Goal: Task Accomplishment & Management: Use online tool/utility

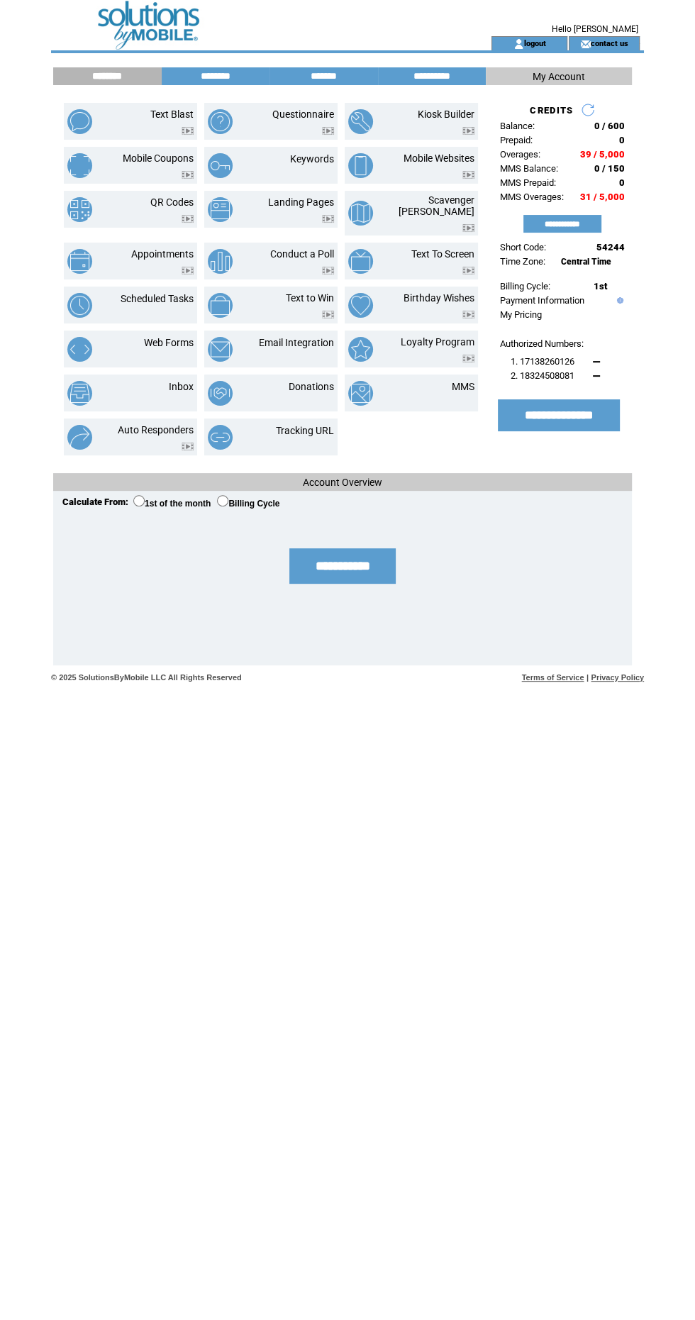
click at [425, 381] on td "MMS" at bounding box center [446, 393] width 56 height 25
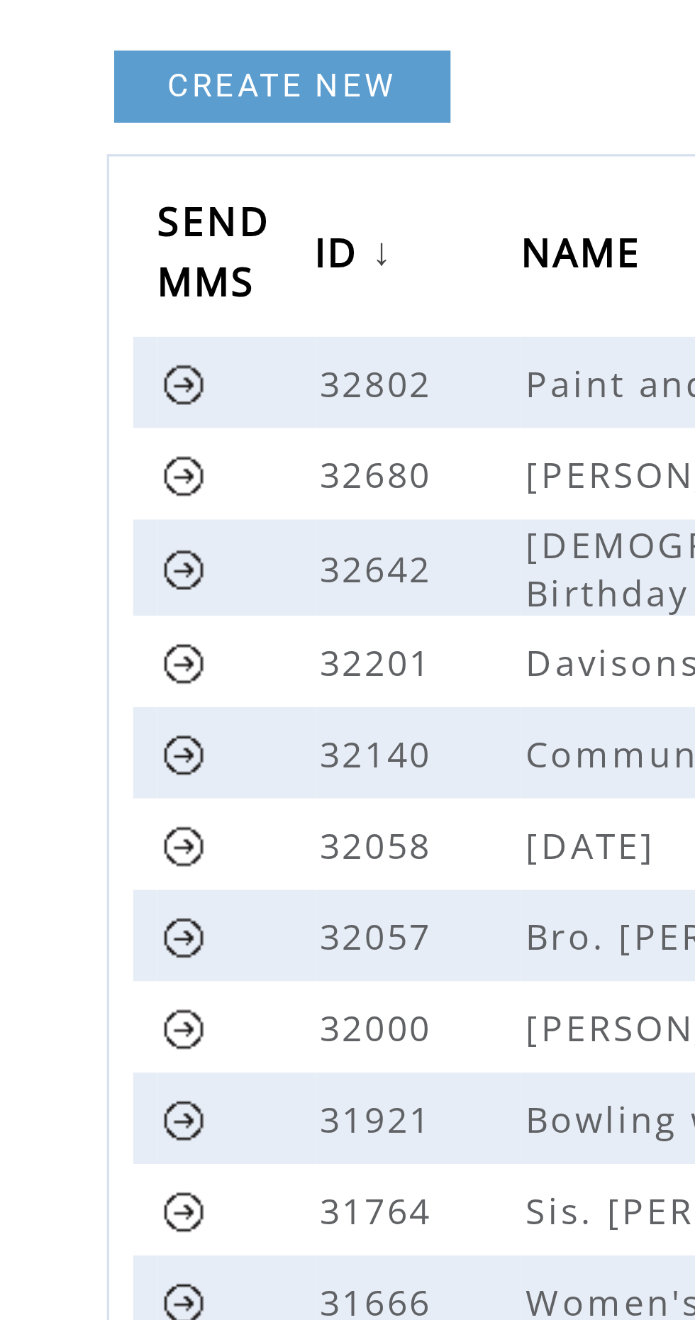
click at [94, 221] on link at bounding box center [88, 224] width 13 height 13
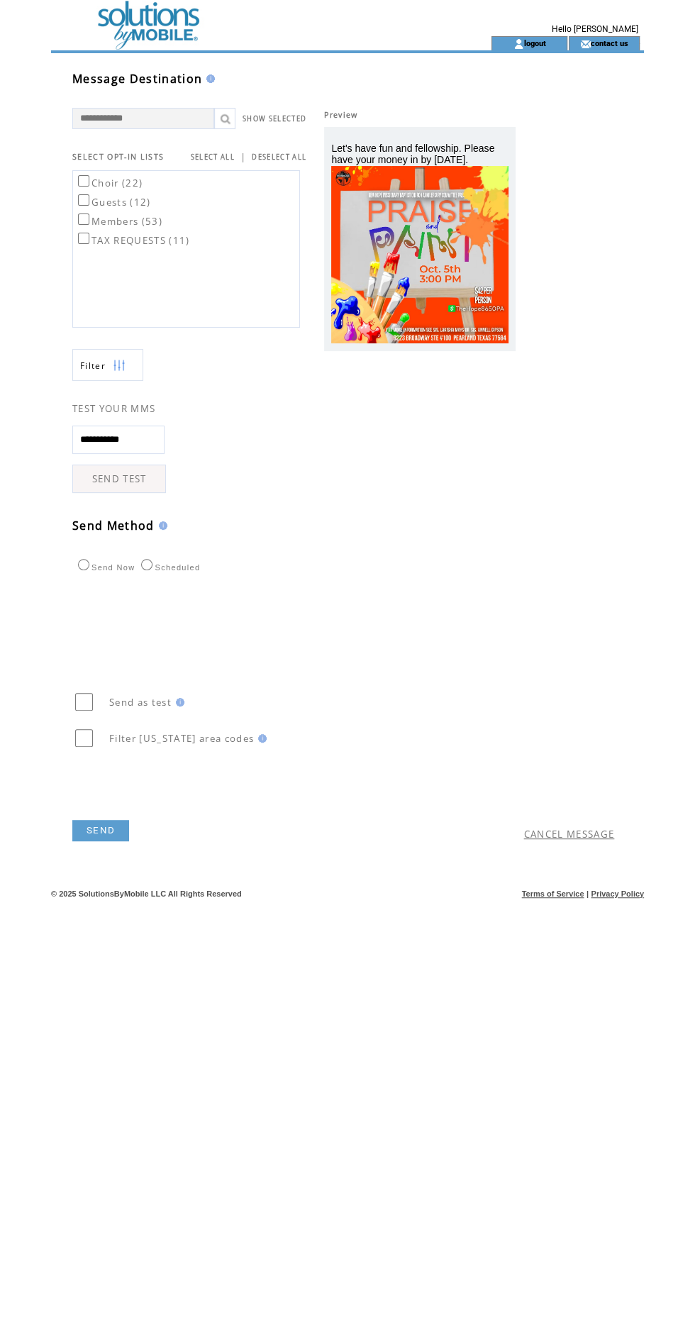
click at [174, 48] on td at bounding box center [245, 43] width 389 height 14
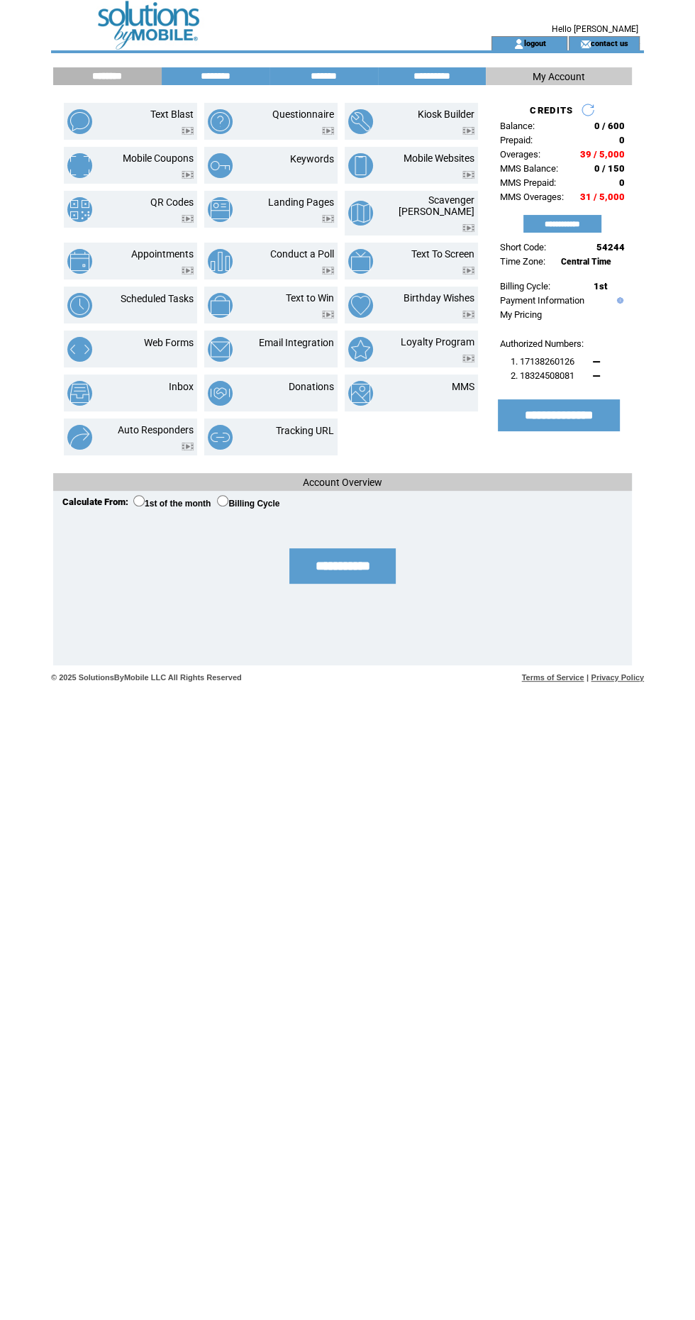
click at [468, 381] on link "MMS" at bounding box center [463, 386] width 23 height 11
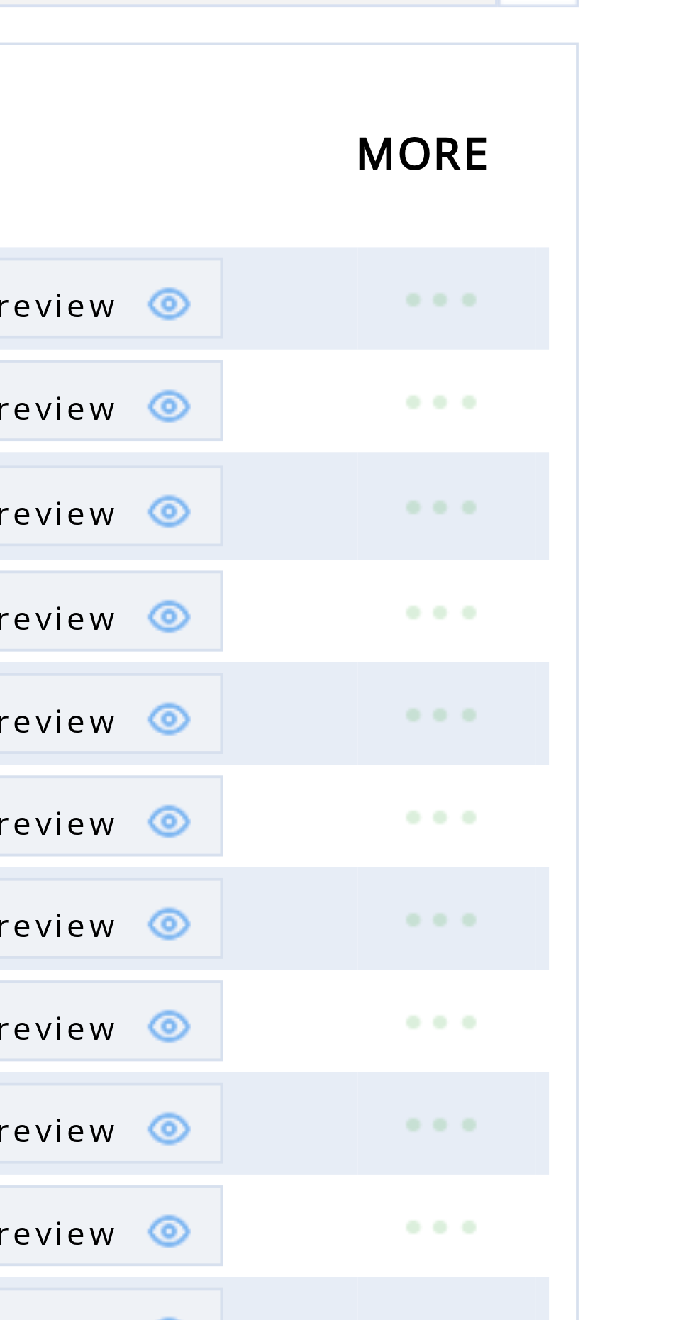
click at [600, 221] on link at bounding box center [595, 224] width 43 height 18
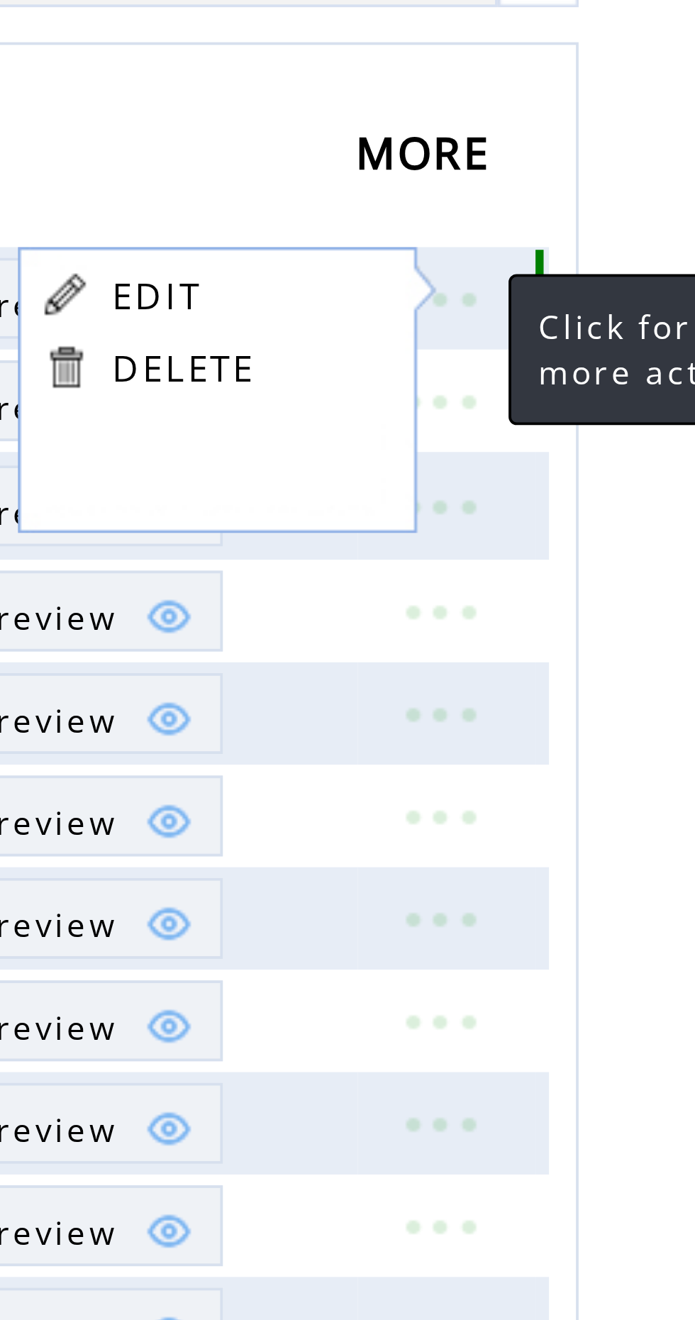
click at [530, 218] on link "EDIT" at bounding box center [521, 223] width 23 height 13
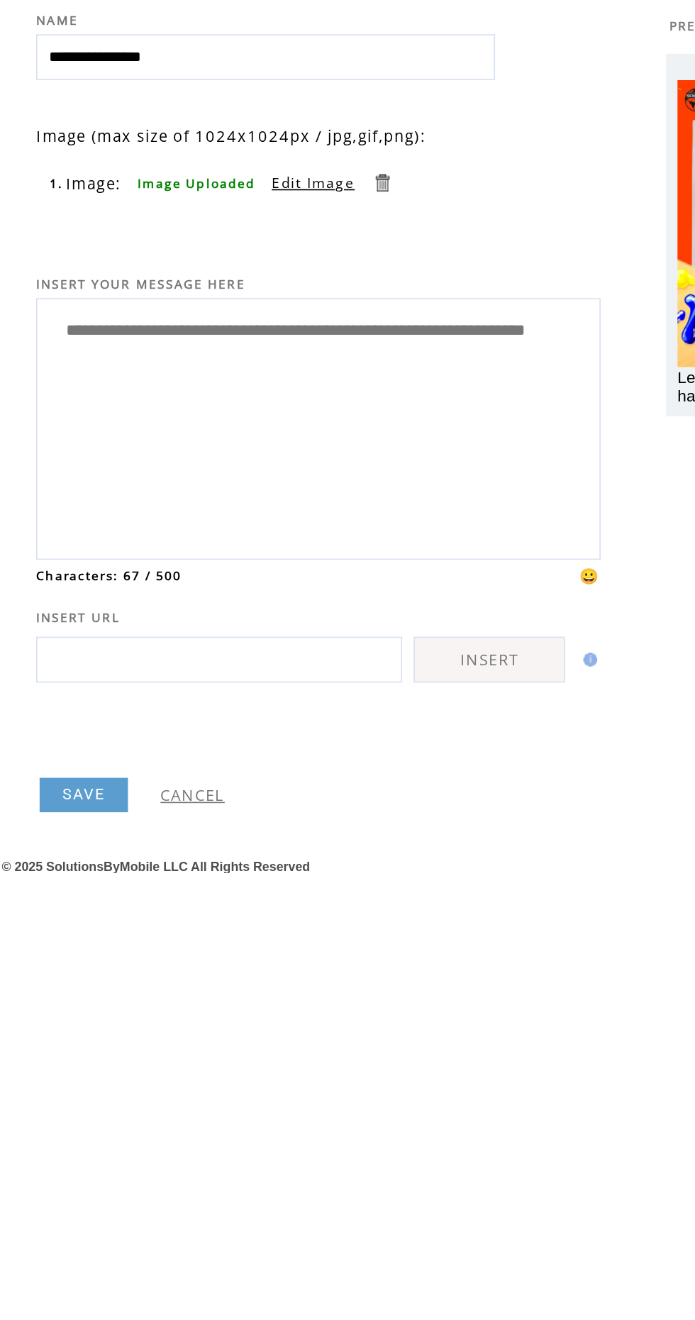
click at [291, 316] on textarea "**********" at bounding box center [246, 349] width 333 height 150
type textarea "**********"
click at [153, 579] on link "CANCEL" at bounding box center [169, 577] width 40 height 13
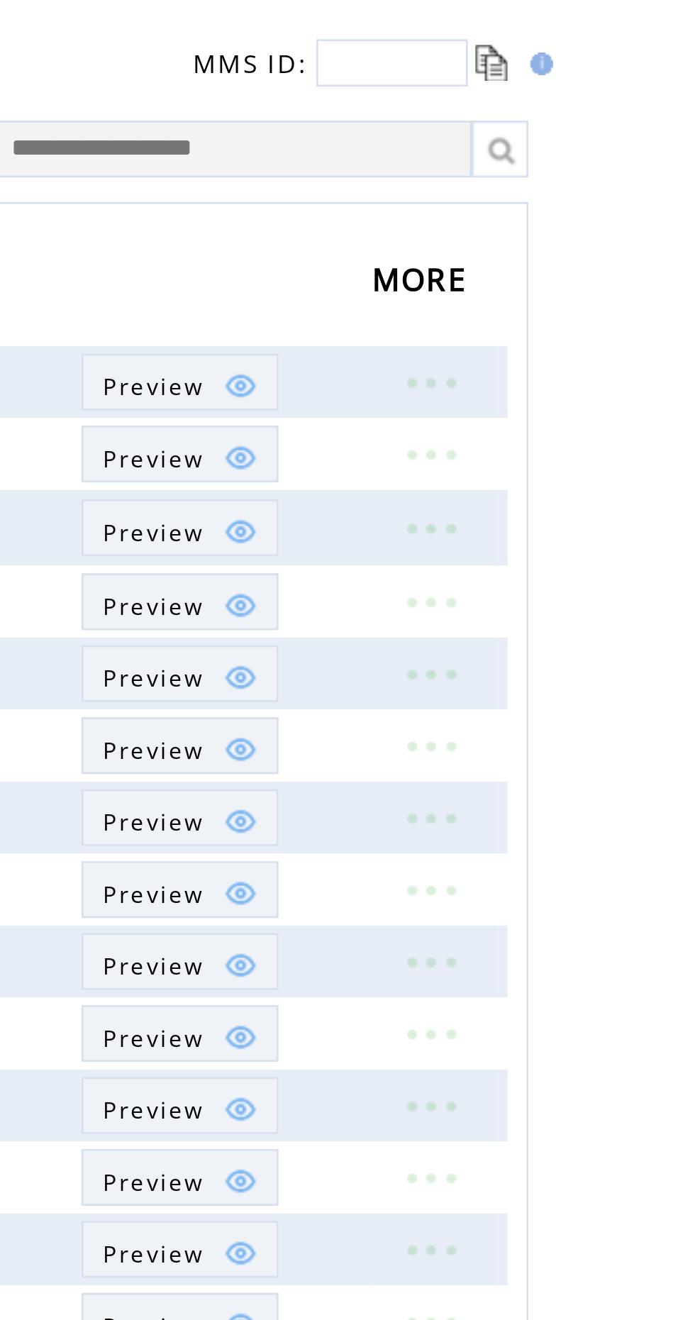
click at [603, 220] on link at bounding box center [595, 224] width 43 height 18
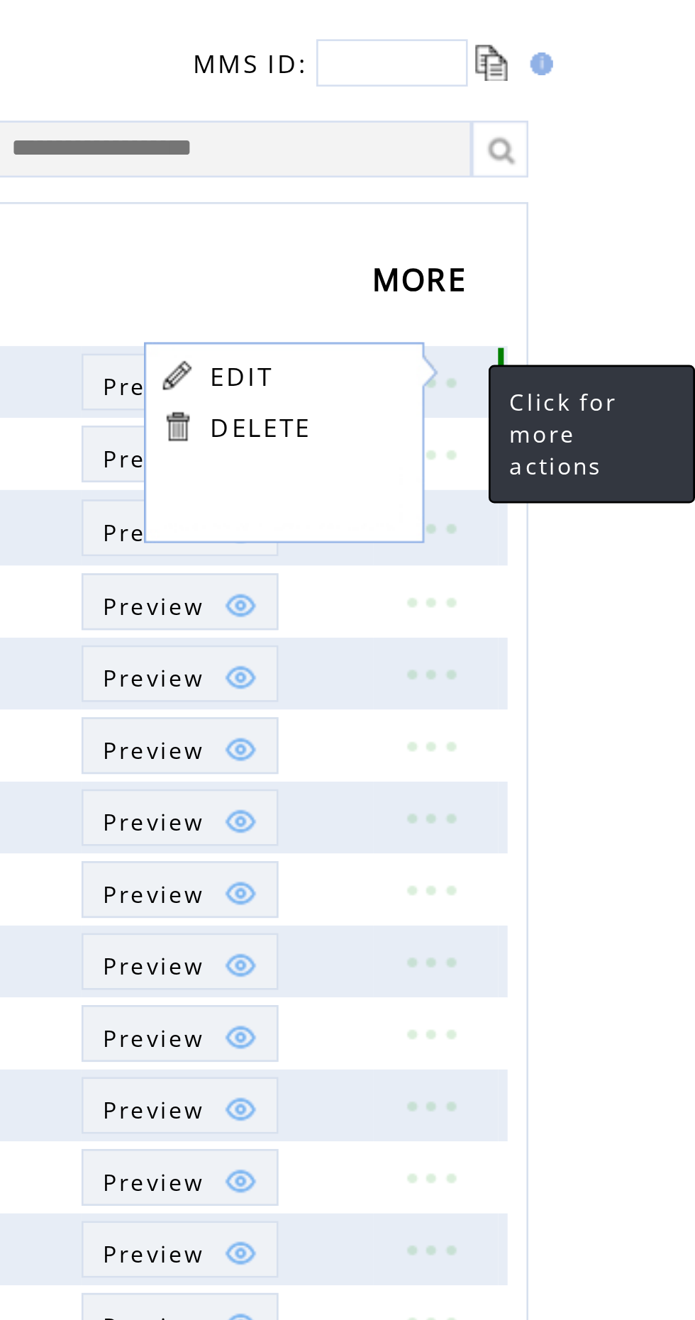
click at [548, 215] on td "EDIT" at bounding box center [532, 221] width 38 height 13
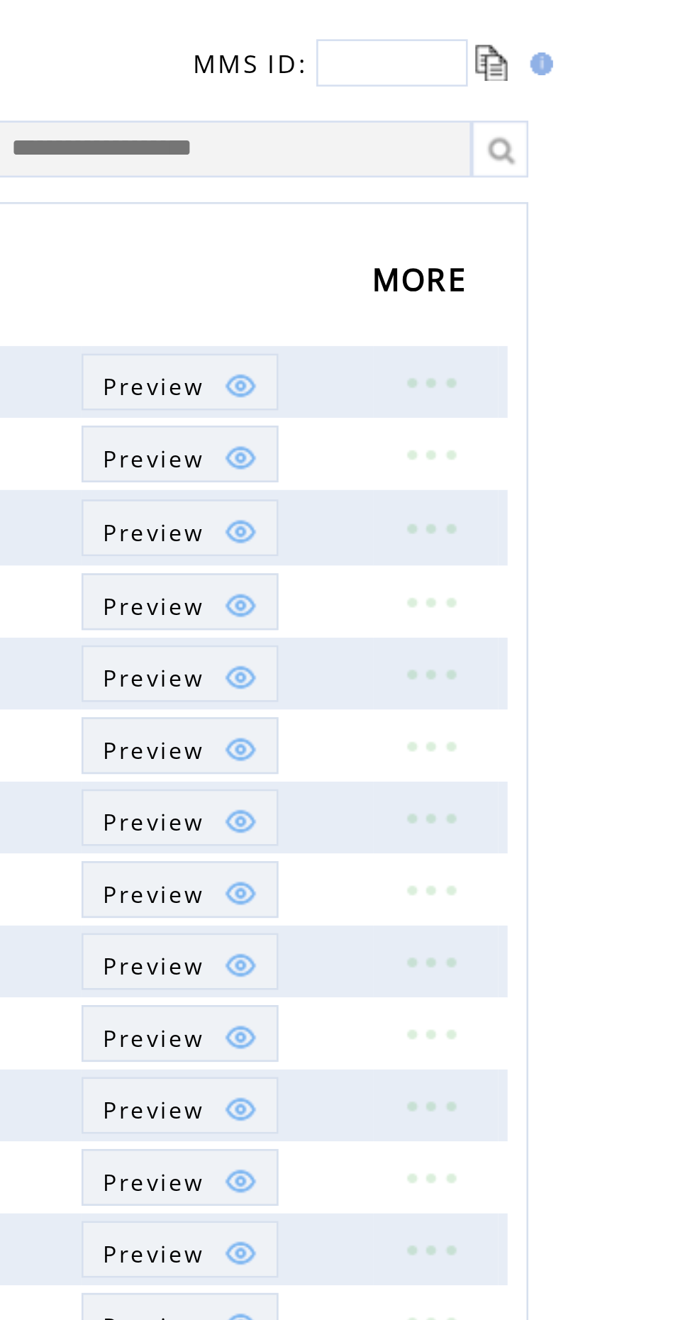
click at [604, 222] on link at bounding box center [595, 224] width 43 height 18
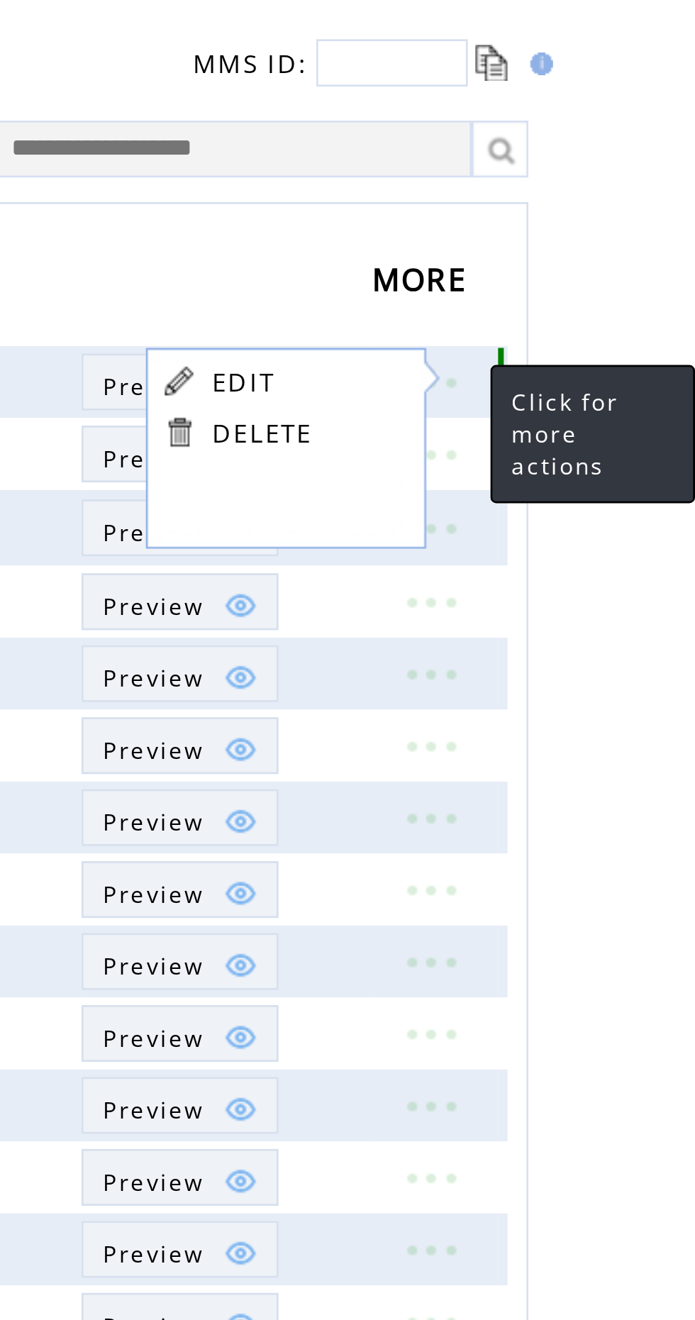
click at [534, 220] on link "EDIT" at bounding box center [525, 224] width 23 height 13
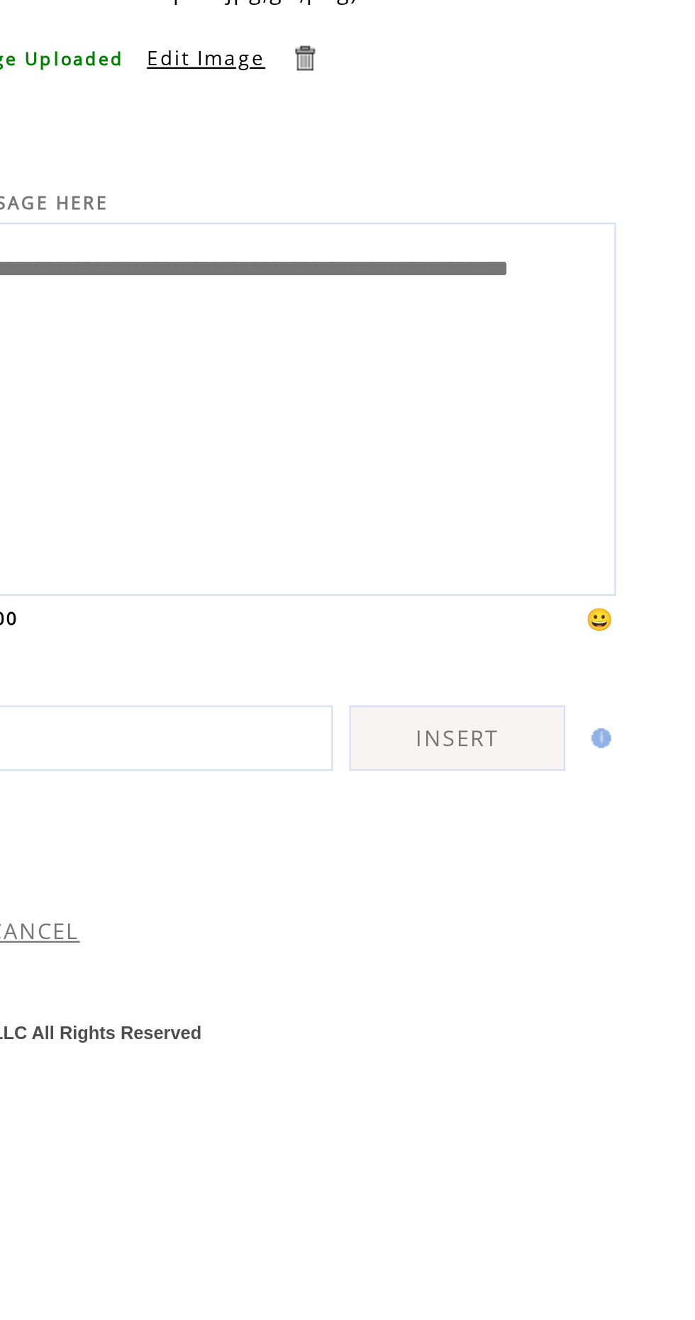
click at [306, 321] on textarea "**********" at bounding box center [246, 349] width 333 height 150
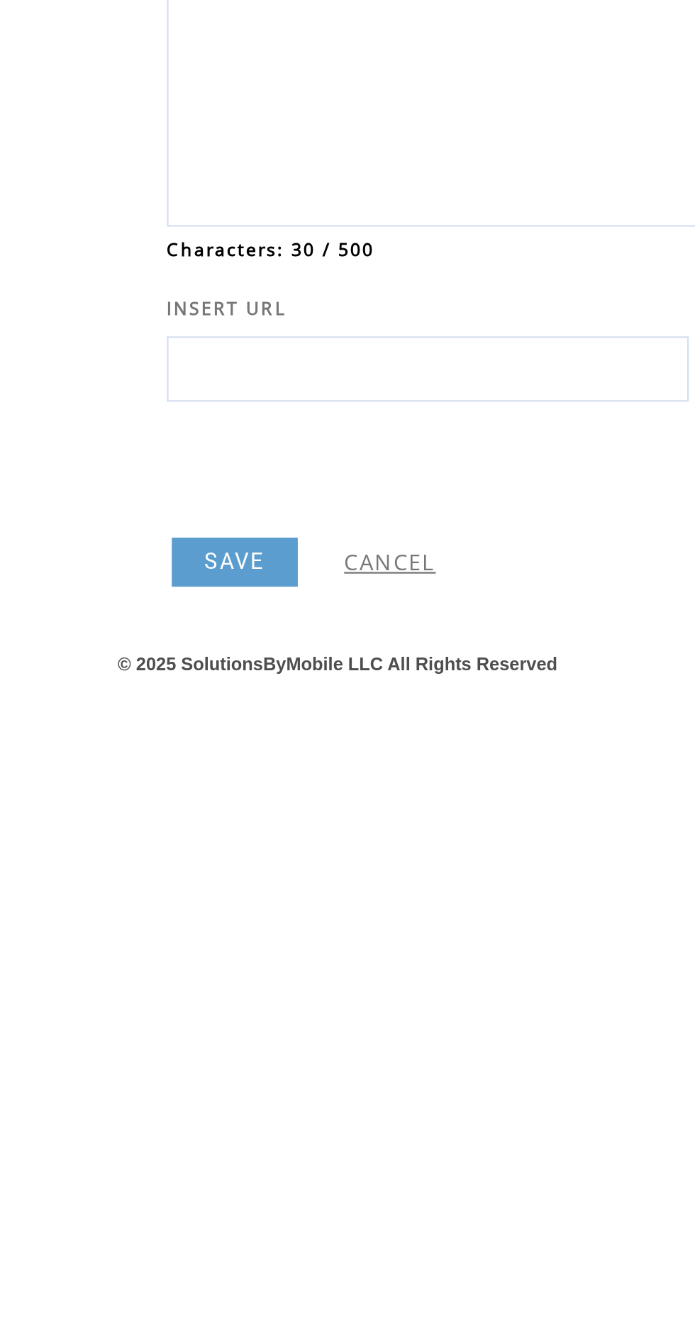
type textarea "**********"
click at [109, 579] on link "SAVE" at bounding box center [101, 577] width 55 height 21
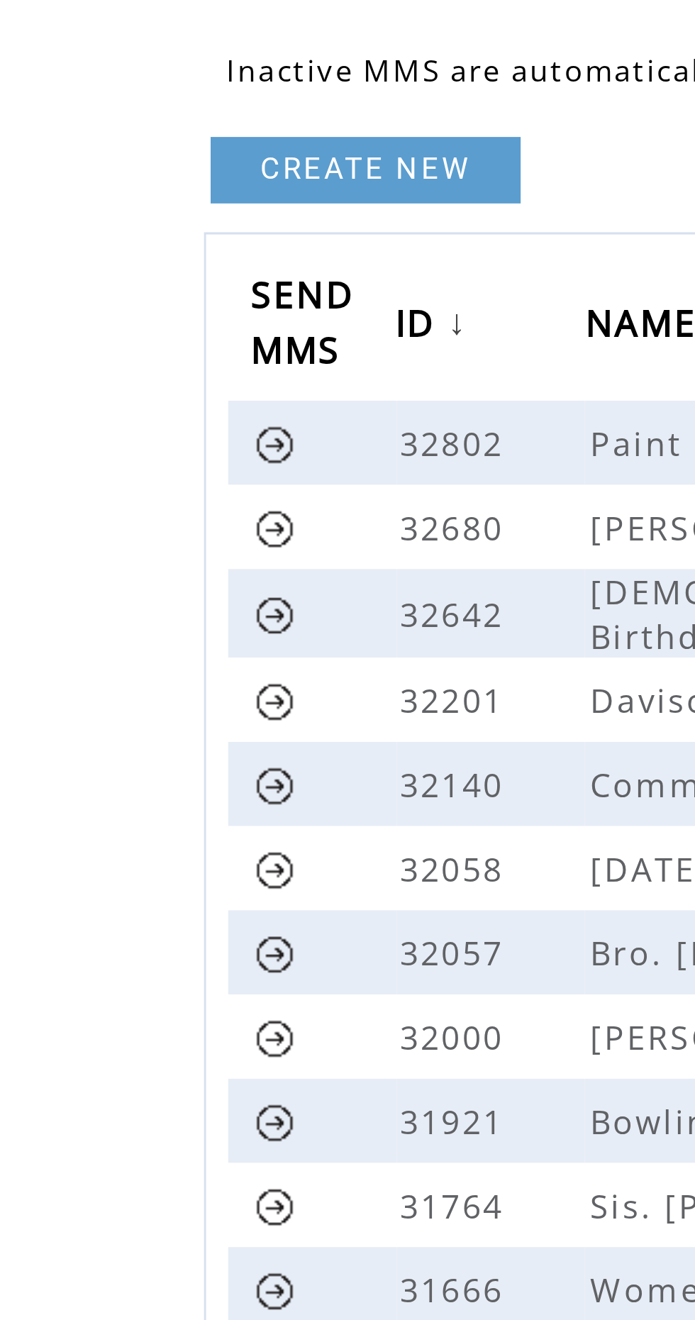
click at [94, 222] on link at bounding box center [88, 224] width 13 height 13
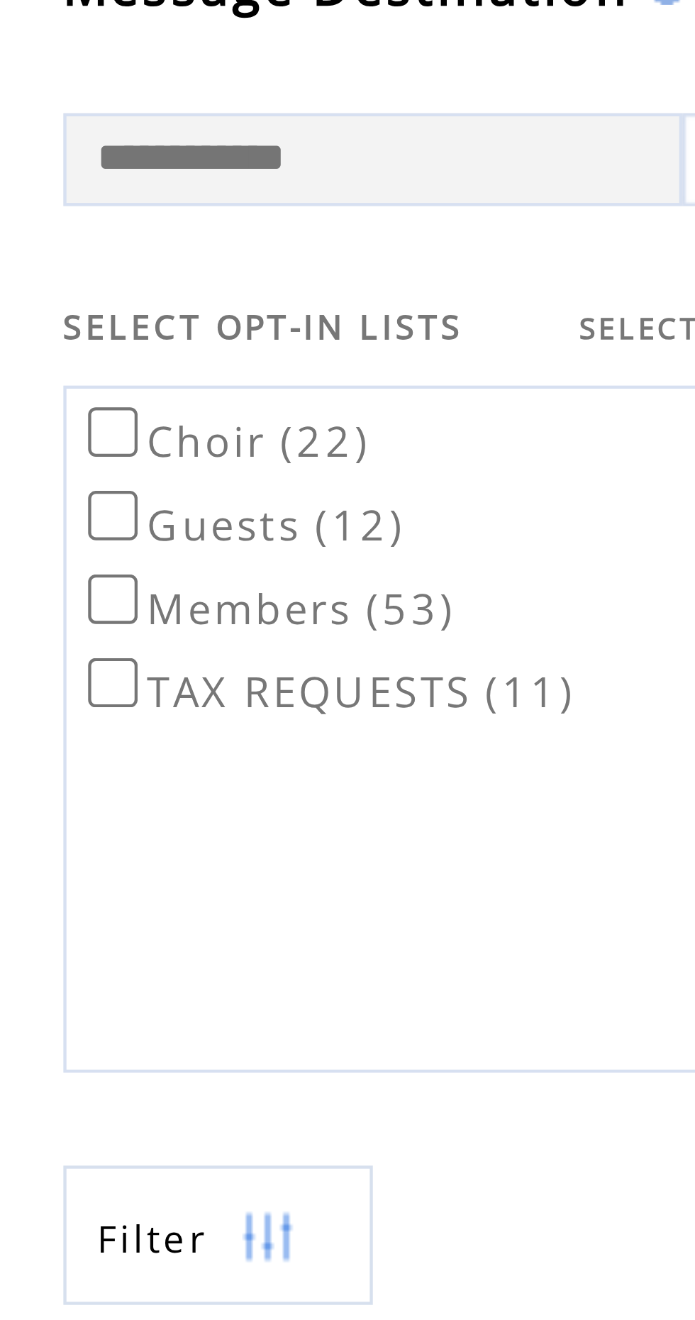
click at [87, 206] on label "Guests (12)" at bounding box center [113, 202] width 76 height 13
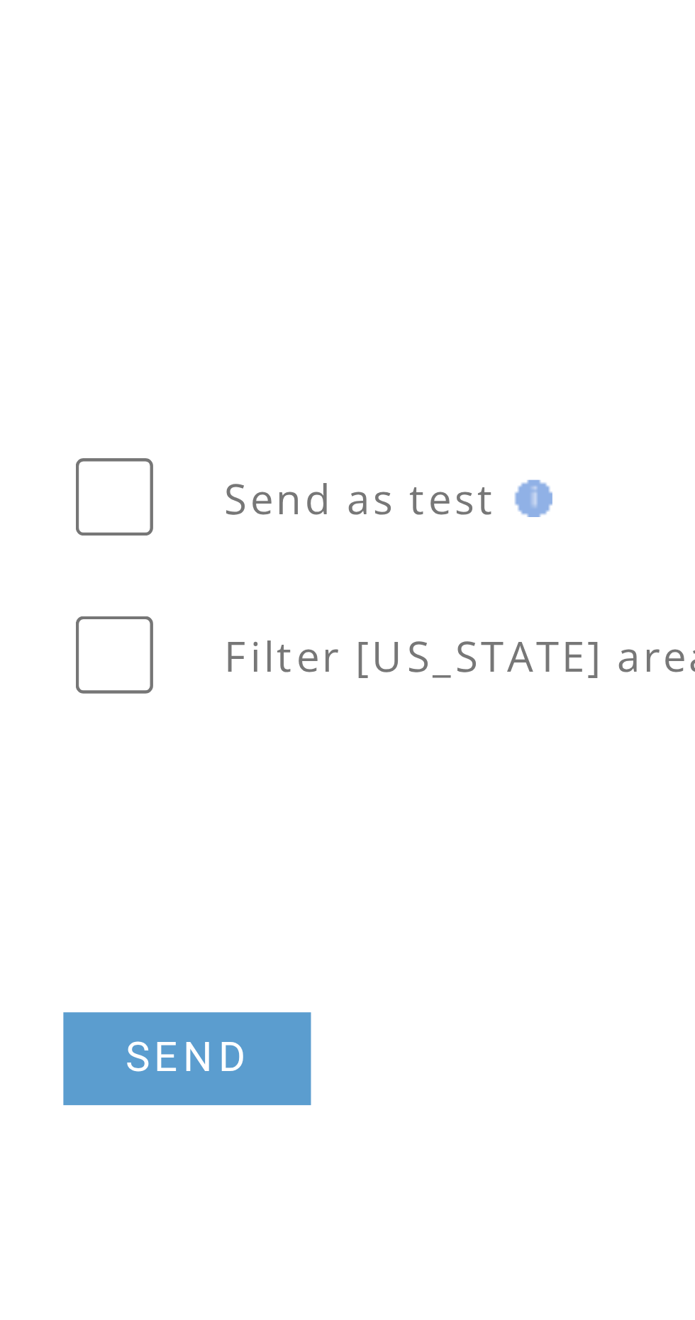
click at [106, 824] on link "SEND" at bounding box center [100, 830] width 57 height 21
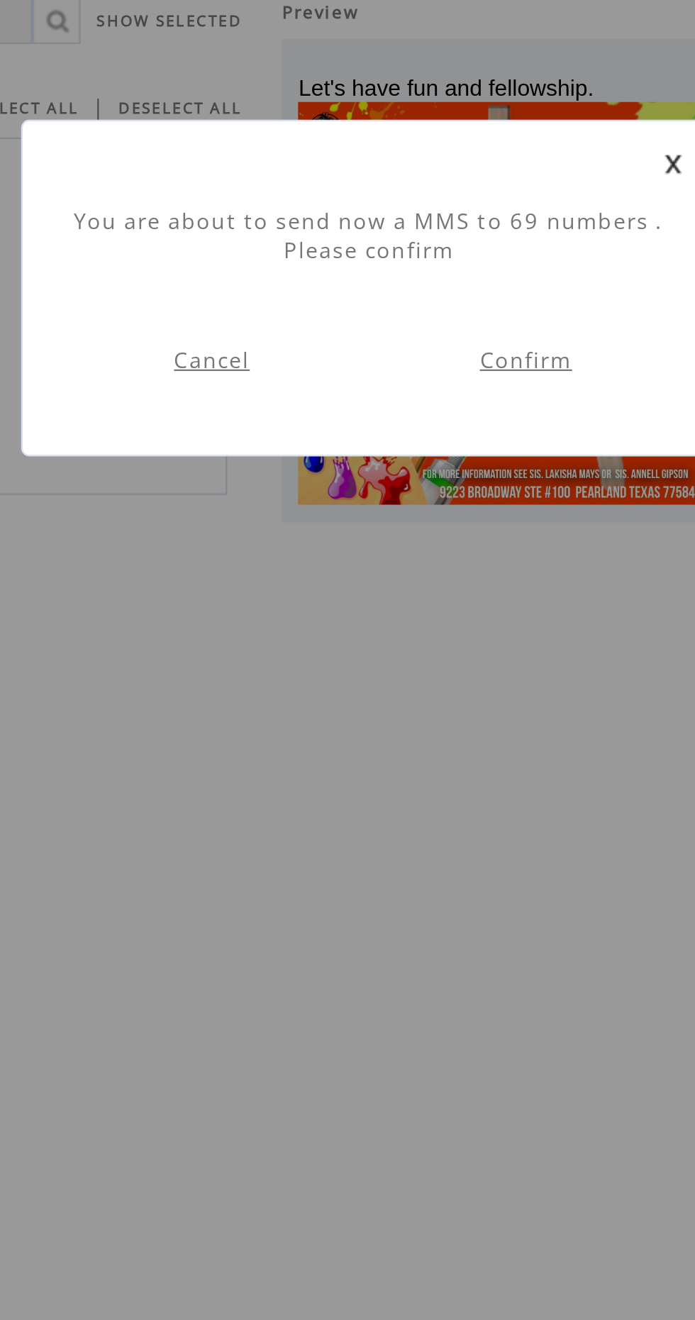
click at [445, 267] on link "Confirm" at bounding box center [431, 268] width 40 height 13
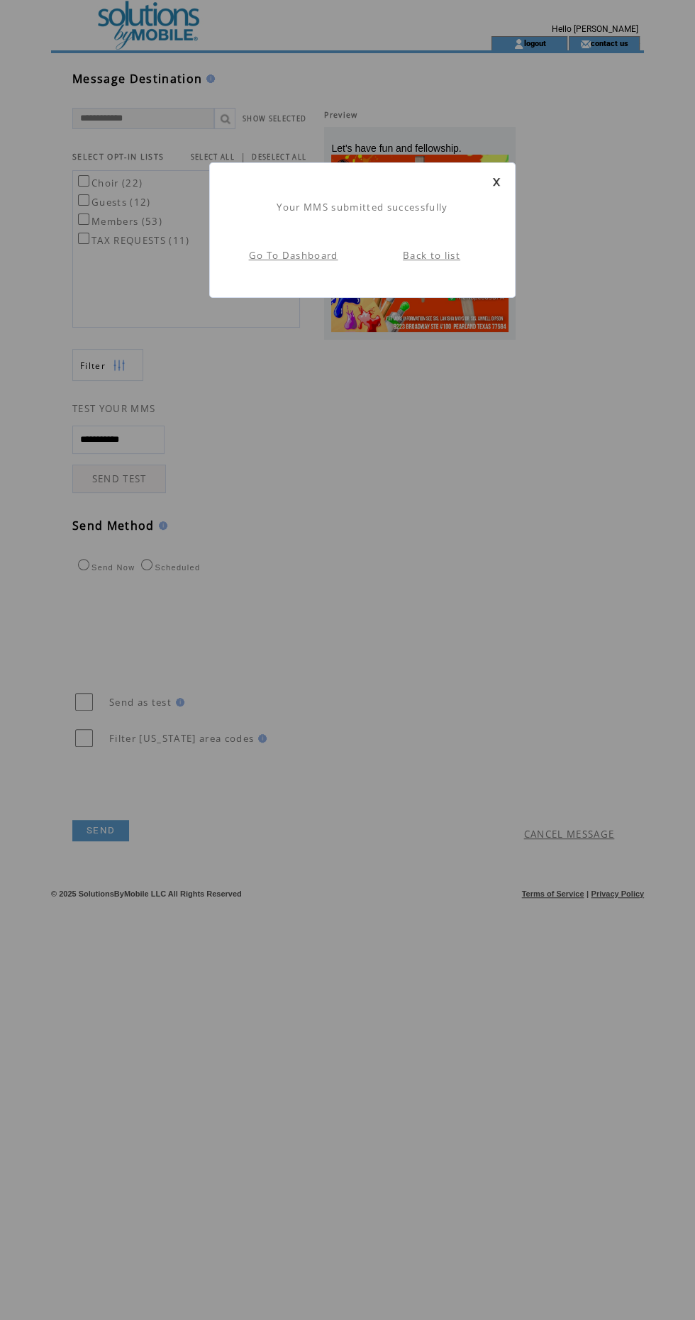
click at [422, 251] on link "Back to list" at bounding box center [431, 255] width 57 height 13
